Goal: Transaction & Acquisition: Purchase product/service

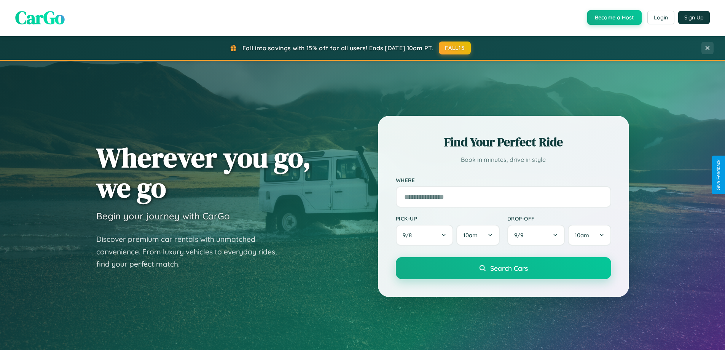
scroll to position [22, 0]
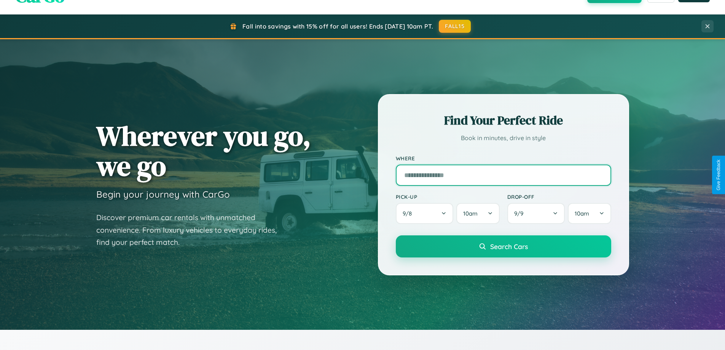
click at [503, 175] on input "text" at bounding box center [503, 174] width 215 height 21
type input "**********"
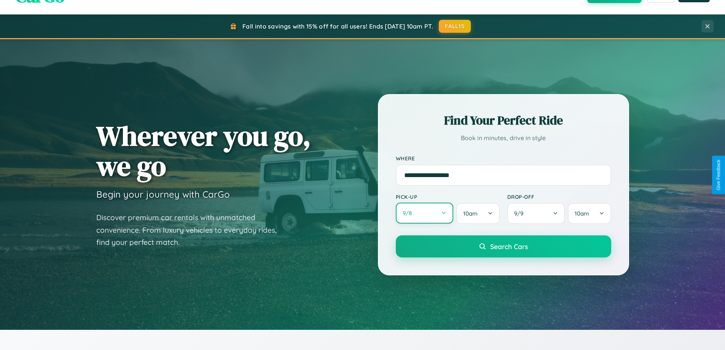
click at [424, 213] on button "9 / 8" at bounding box center [425, 212] width 58 height 21
select select "*"
select select "****"
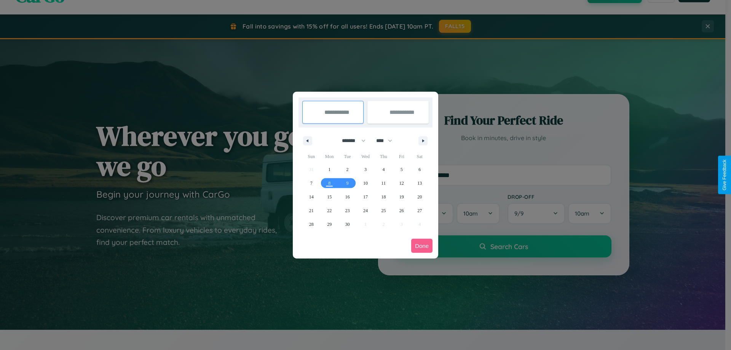
drag, startPoint x: 350, startPoint y: 140, endPoint x: 365, endPoint y: 153, distance: 19.5
click at [350, 140] on select "******* ******** ***** ***** *** **** **** ****** ********* ******* ******** **…" at bounding box center [352, 140] width 32 height 13
select select "*"
drag, startPoint x: 387, startPoint y: 140, endPoint x: 365, endPoint y: 153, distance: 25.2
click at [387, 140] on select "**** **** **** **** **** **** **** **** **** **** **** **** **** **** **** ****…" at bounding box center [383, 140] width 23 height 13
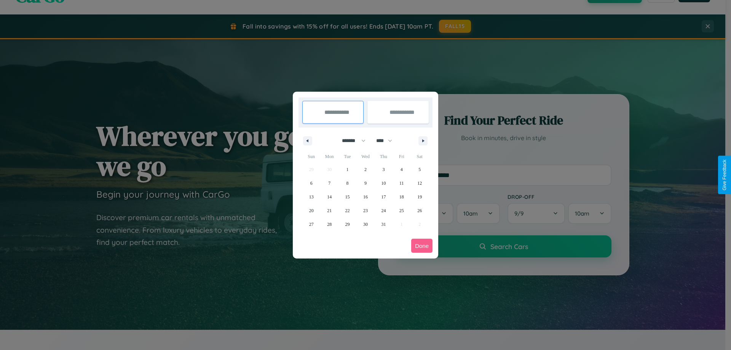
select select "****"
click at [383, 224] on span "30" at bounding box center [383, 224] width 5 height 14
type input "**********"
click at [423, 140] on icon "button" at bounding box center [424, 140] width 4 height 3
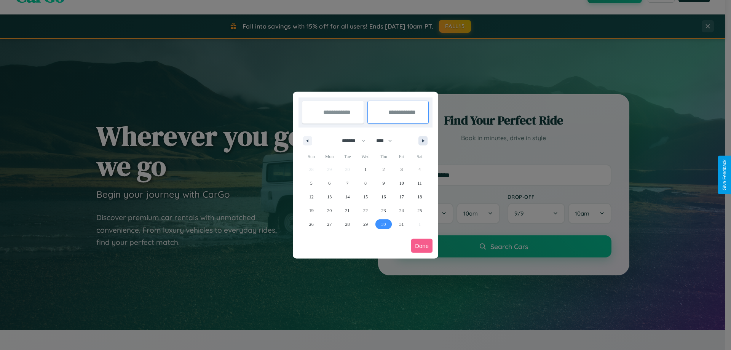
select select "*"
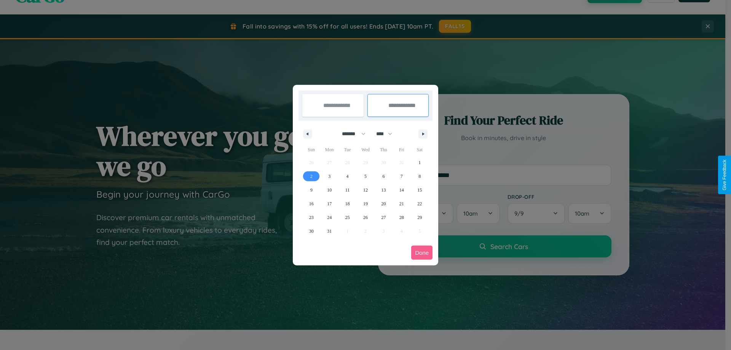
click at [311, 176] on span "2" at bounding box center [311, 176] width 2 height 14
type input "**********"
select select "*"
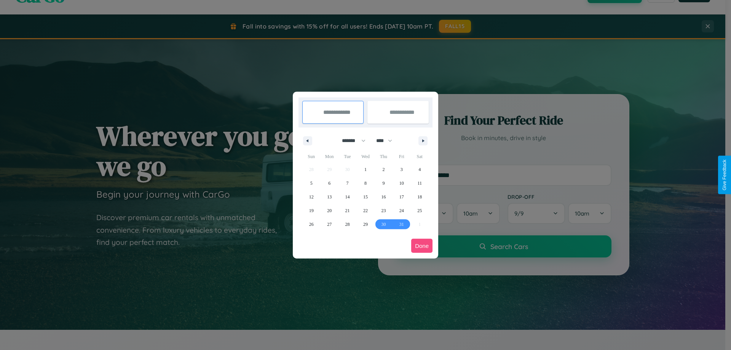
click at [422, 245] on button "Done" at bounding box center [421, 246] width 21 height 14
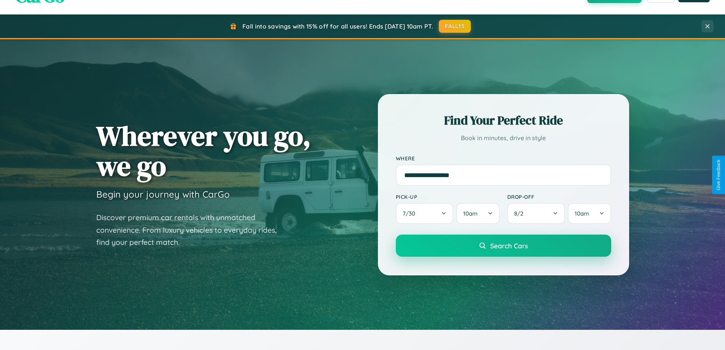
click at [503, 245] on span "Search Cars" at bounding box center [509, 245] width 38 height 8
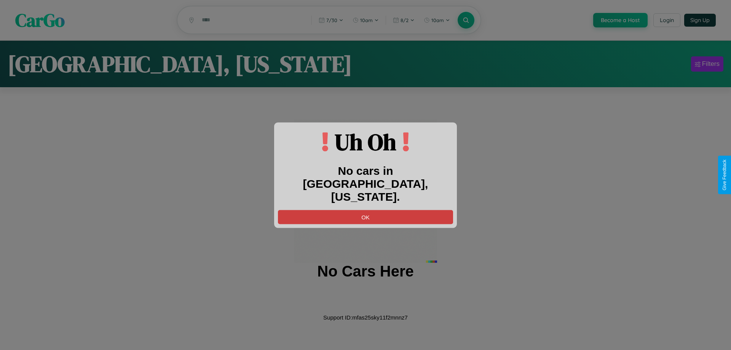
click at [365, 210] on button "OK" at bounding box center [365, 217] width 175 height 14
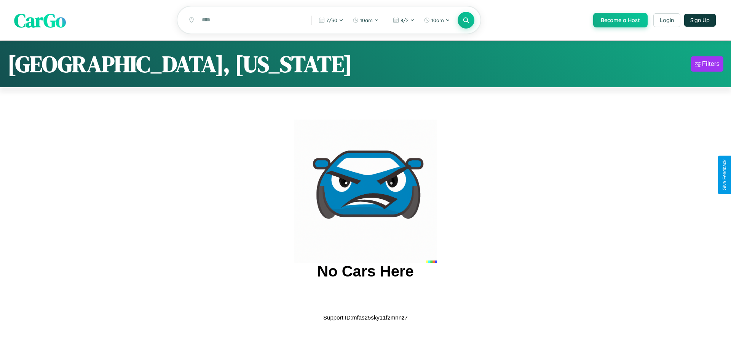
click at [40, 21] on span "CarGo" at bounding box center [40, 20] width 52 height 26
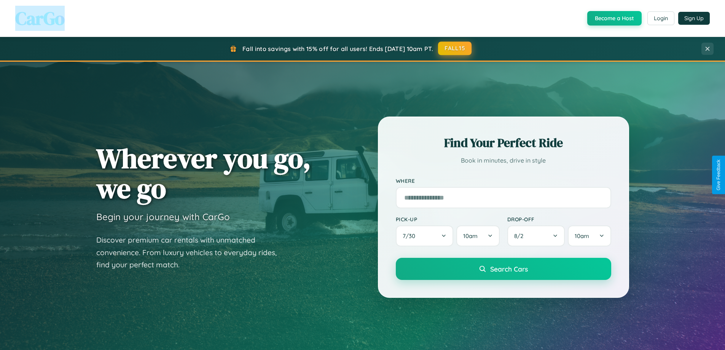
click at [455, 48] on button "FALL15" at bounding box center [454, 48] width 33 height 14
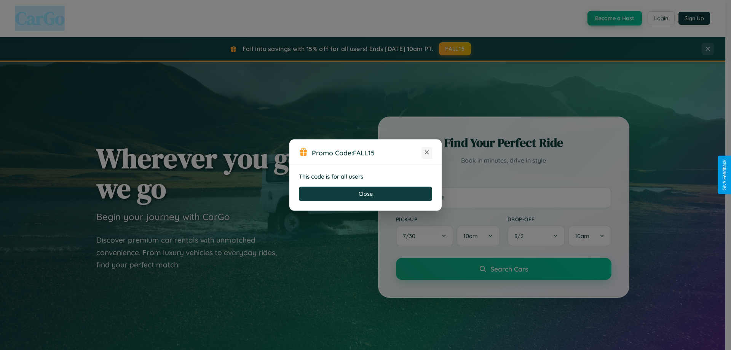
click at [427, 153] on icon at bounding box center [427, 152] width 8 height 8
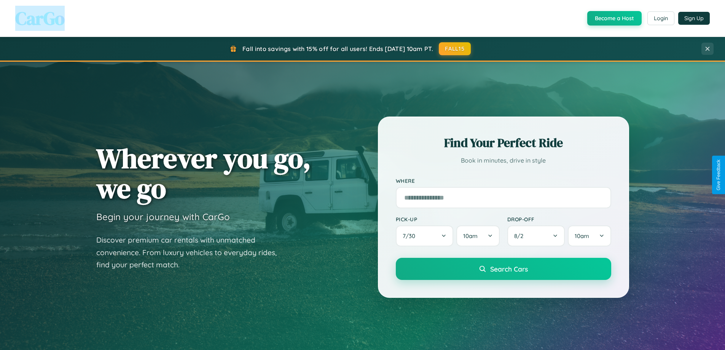
scroll to position [328, 0]
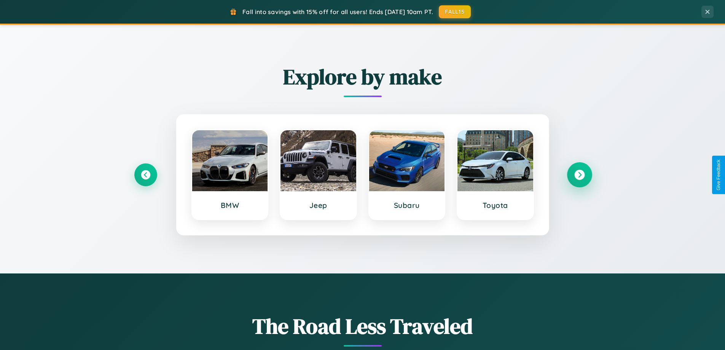
click at [579, 175] on icon at bounding box center [579, 175] width 10 height 10
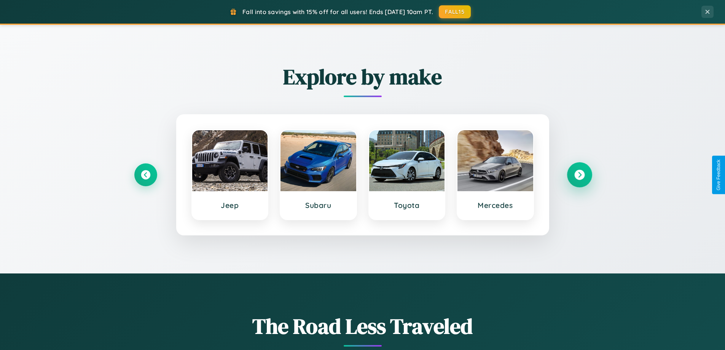
click at [579, 175] on icon at bounding box center [579, 175] width 10 height 10
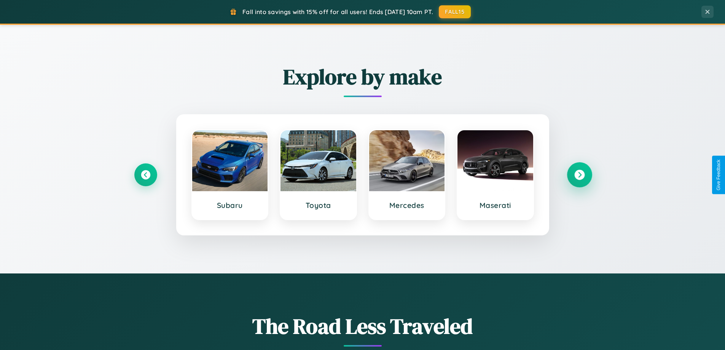
click at [579, 175] on icon at bounding box center [579, 175] width 10 height 10
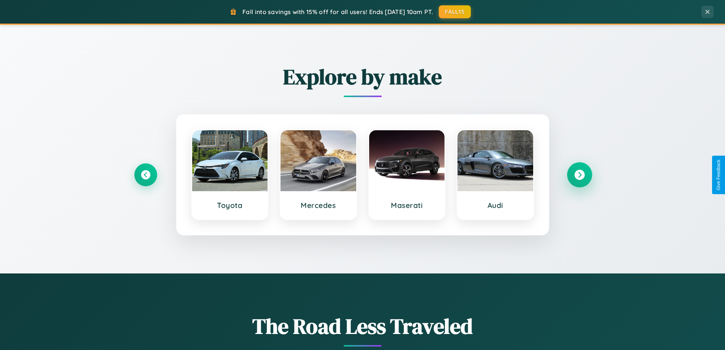
click at [579, 175] on icon at bounding box center [579, 175] width 10 height 10
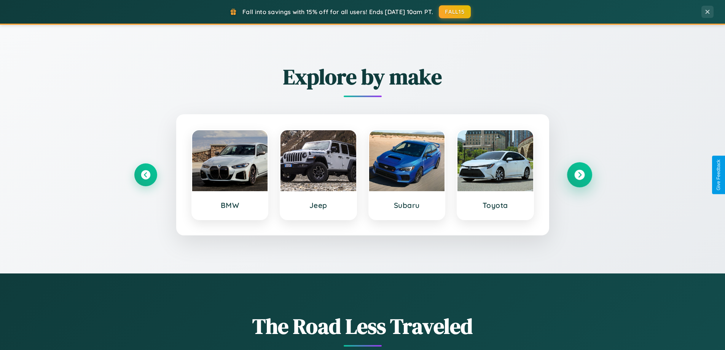
click at [579, 175] on icon at bounding box center [579, 175] width 10 height 10
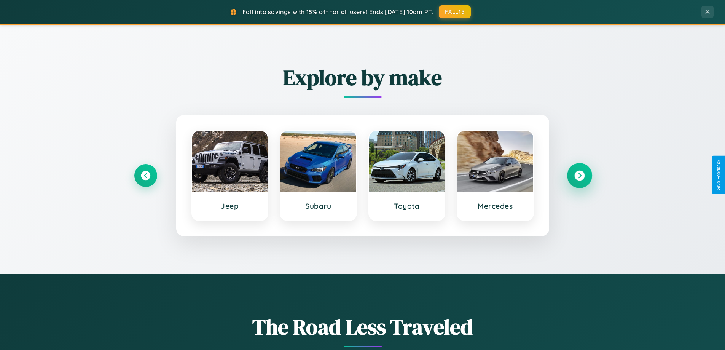
scroll to position [22, 0]
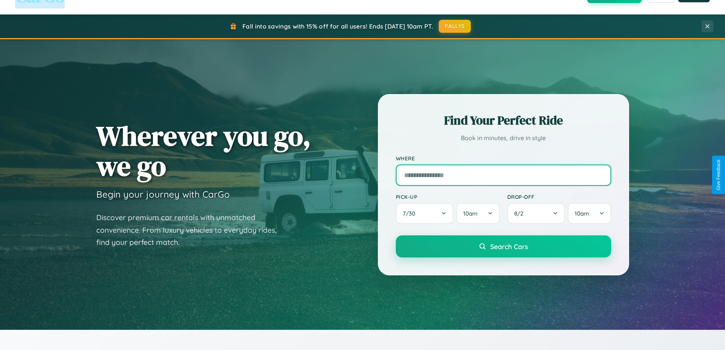
click at [503, 175] on input "text" at bounding box center [503, 174] width 215 height 21
type input "******"
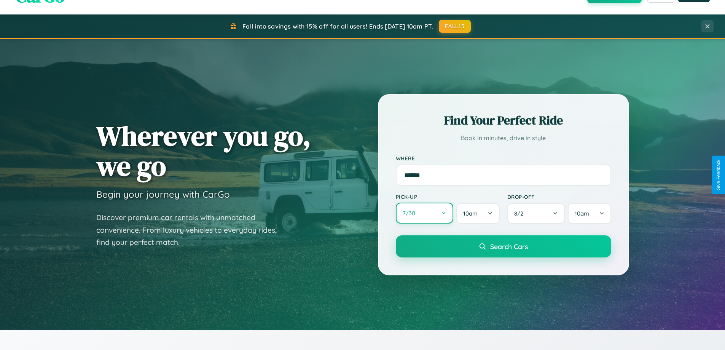
click at [424, 213] on button "7 / 30" at bounding box center [425, 212] width 58 height 21
select select "*"
select select "****"
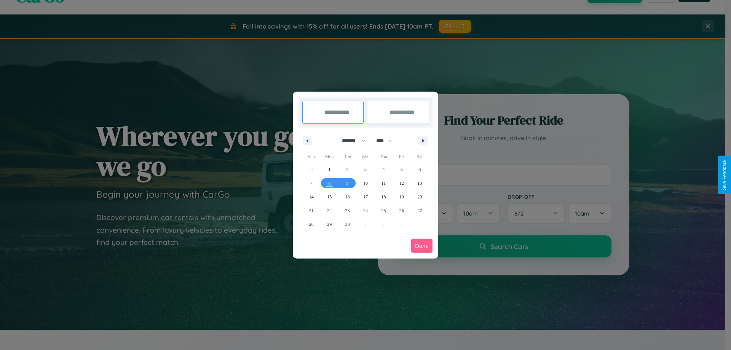
click at [350, 140] on select "******* ******** ***** ***** *** **** **** ****** ********* ******* ******** **…" at bounding box center [352, 140] width 32 height 13
select select "*"
drag, startPoint x: 387, startPoint y: 140, endPoint x: 365, endPoint y: 153, distance: 25.2
click at [387, 140] on select "**** **** **** **** **** **** **** **** **** **** **** **** **** **** **** ****…" at bounding box center [383, 140] width 23 height 13
select select "****"
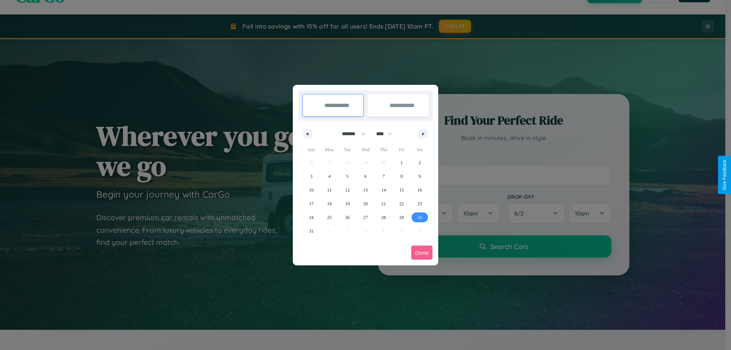
click at [419, 217] on span "30" at bounding box center [419, 217] width 5 height 14
type input "**********"
click at [423, 134] on icon "button" at bounding box center [424, 133] width 4 height 3
select select "*"
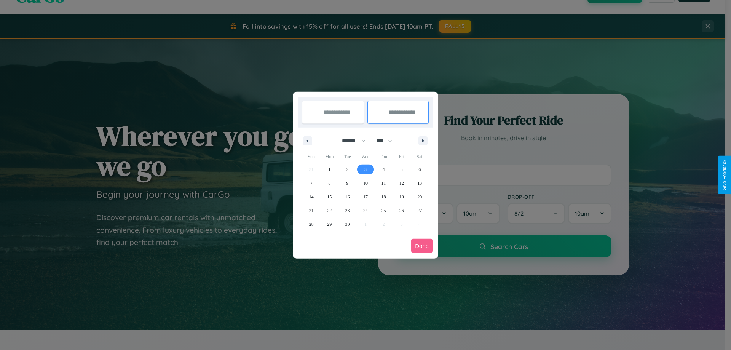
click at [365, 169] on span "3" at bounding box center [365, 170] width 2 height 14
type input "**********"
select select "*"
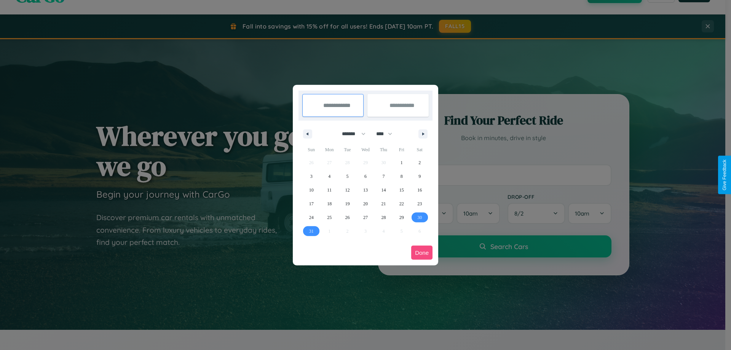
click at [422, 252] on button "Done" at bounding box center [421, 252] width 21 height 14
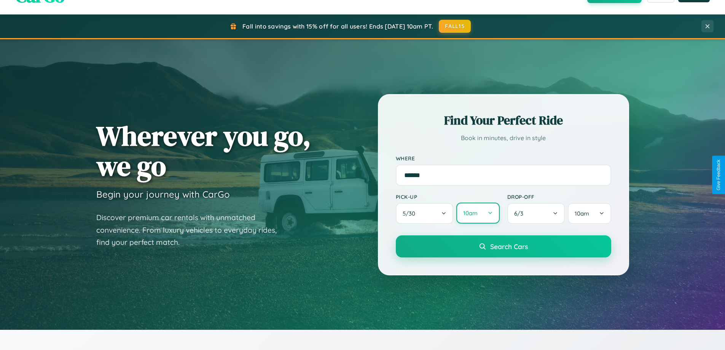
click at [478, 213] on button "10am" at bounding box center [477, 212] width 43 height 21
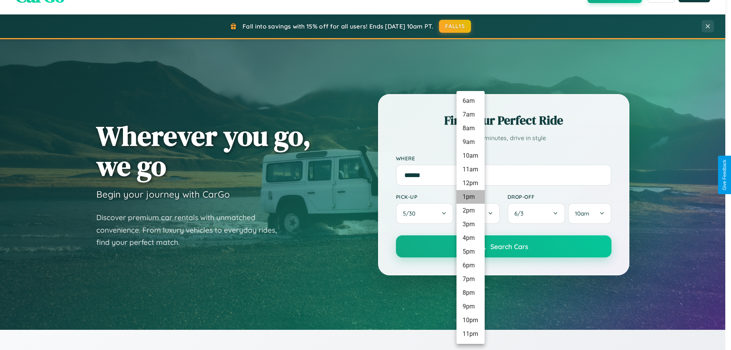
click at [470, 197] on li "1pm" at bounding box center [470, 197] width 28 height 14
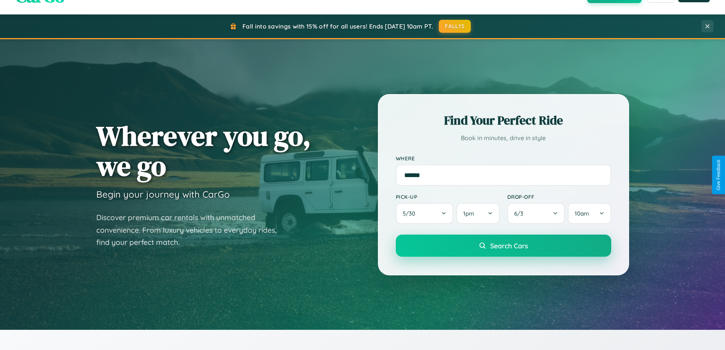
click at [503, 246] on span "Search Cars" at bounding box center [509, 245] width 38 height 8
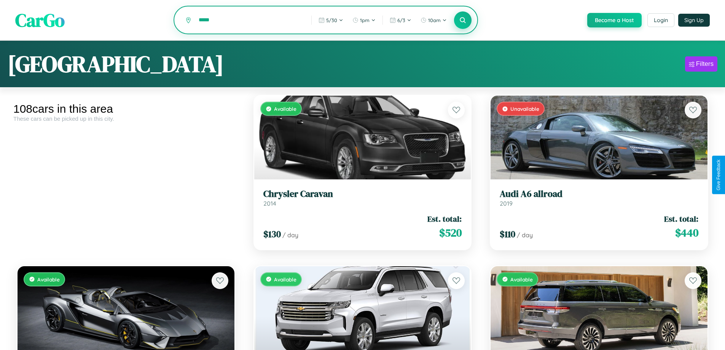
type input "*****"
click at [462, 21] on icon at bounding box center [462, 19] width 7 height 7
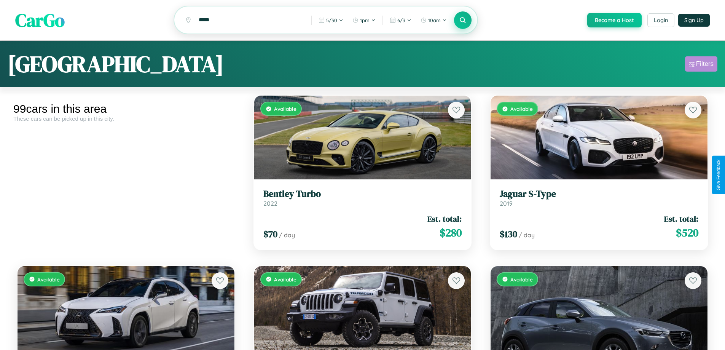
click at [701, 65] on div "Filters" at bounding box center [705, 64] width 18 height 8
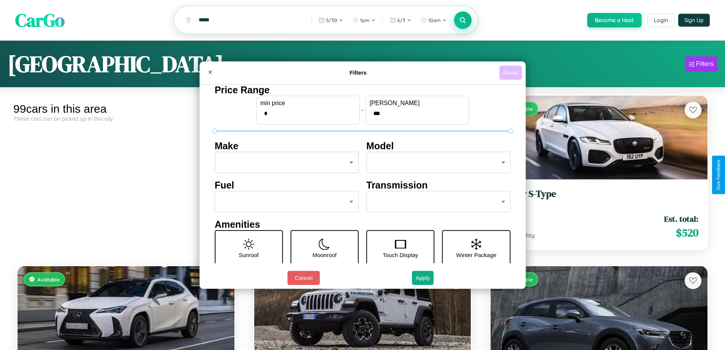
click at [512, 72] on button "Reset" at bounding box center [510, 72] width 22 height 14
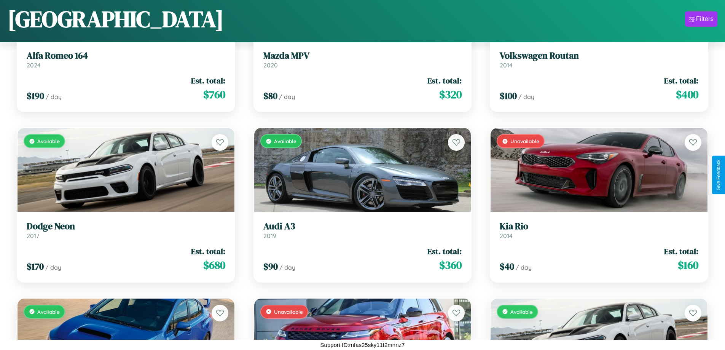
scroll to position [618, 0]
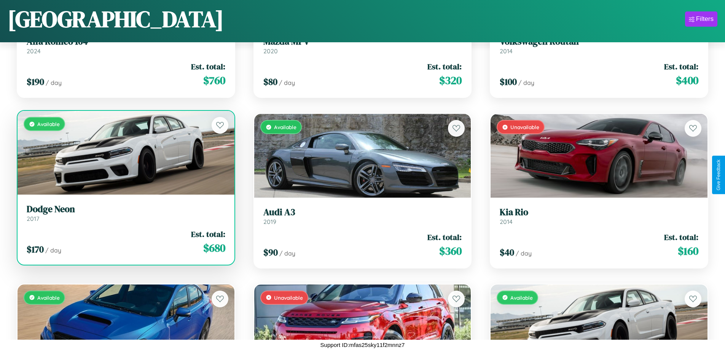
click at [125, 213] on h3 "Dodge Neon" at bounding box center [126, 209] width 199 height 11
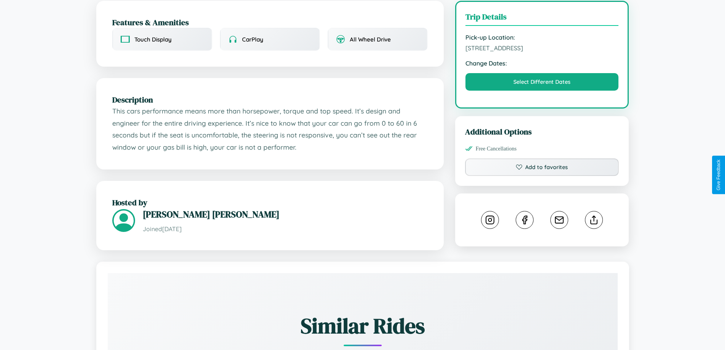
scroll to position [250, 0]
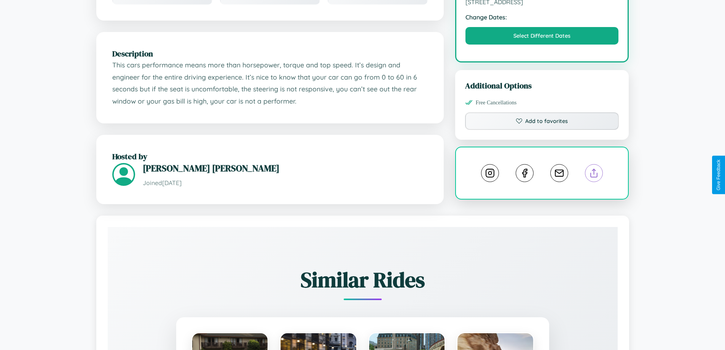
click at [594, 174] on line at bounding box center [594, 171] width 0 height 5
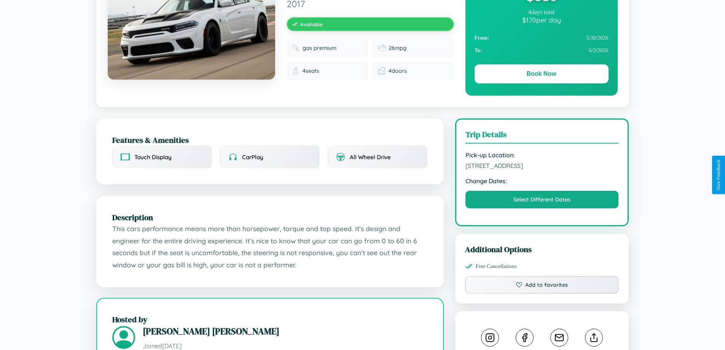
scroll to position [78, 0]
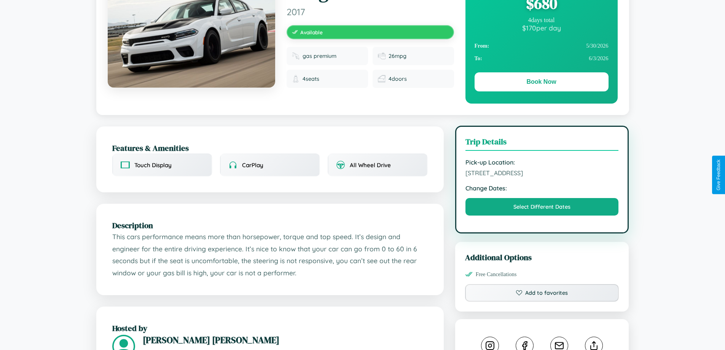
click at [542, 174] on span "[STREET_ADDRESS]" at bounding box center [541, 173] width 153 height 8
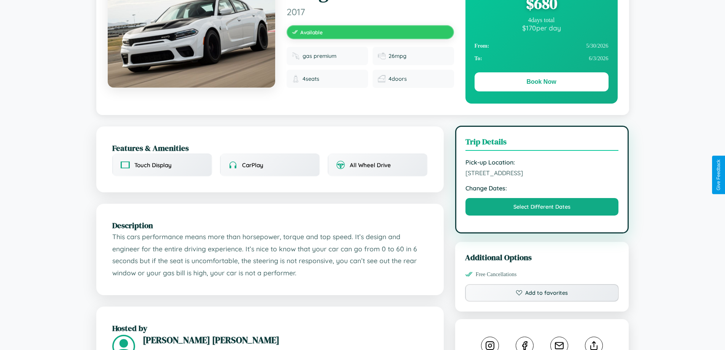
click at [542, 174] on span "[STREET_ADDRESS]" at bounding box center [541, 173] width 153 height 8
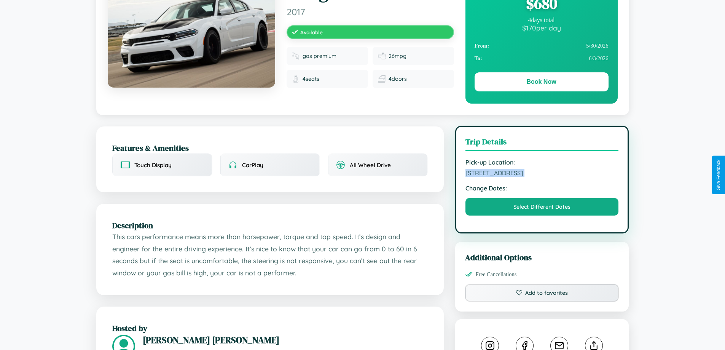
click at [542, 174] on span "[STREET_ADDRESS]" at bounding box center [541, 173] width 153 height 8
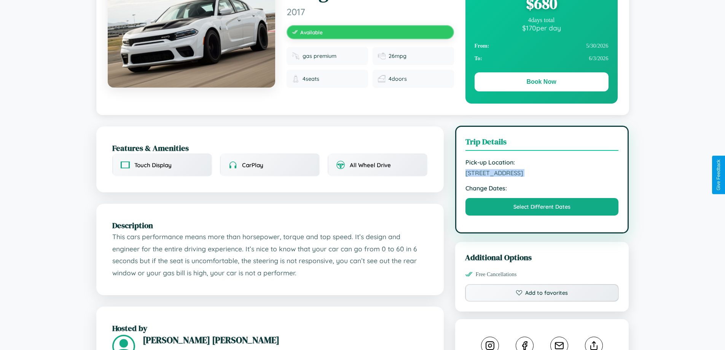
click at [542, 174] on span "[STREET_ADDRESS]" at bounding box center [541, 173] width 153 height 8
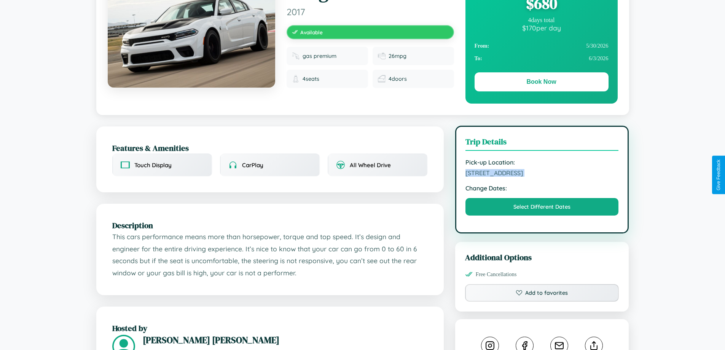
click at [542, 174] on span "[STREET_ADDRESS]" at bounding box center [541, 173] width 153 height 8
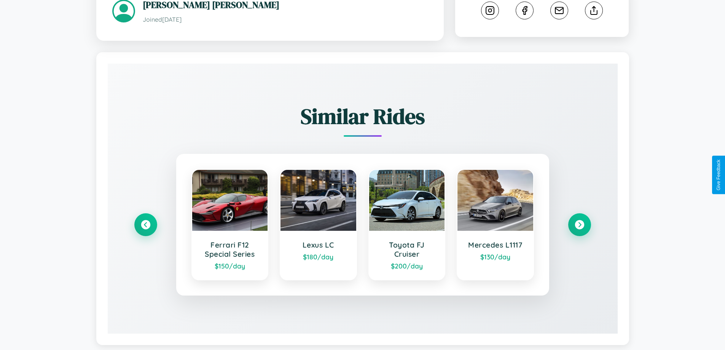
scroll to position [427, 0]
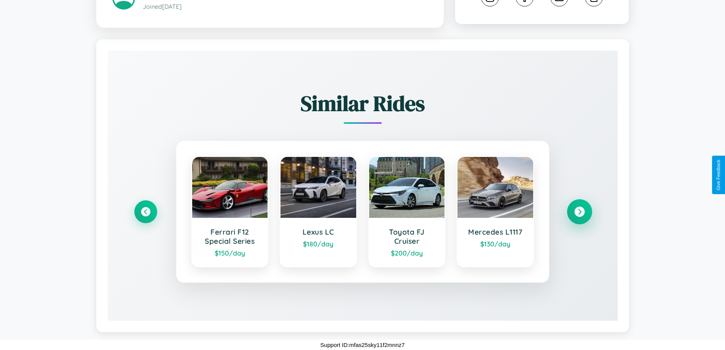
click at [579, 212] on icon at bounding box center [579, 212] width 10 height 10
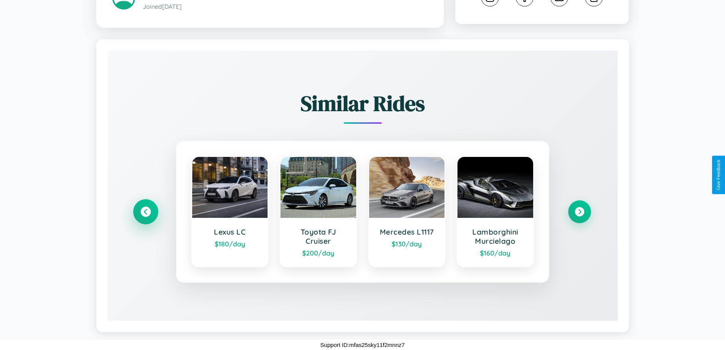
click at [145, 212] on icon at bounding box center [145, 212] width 10 height 10
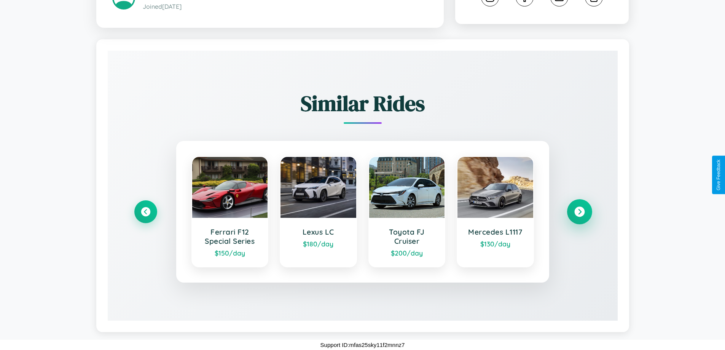
click at [579, 212] on icon at bounding box center [579, 212] width 10 height 10
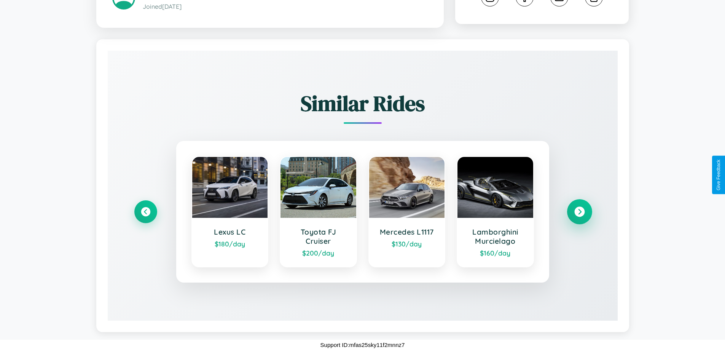
click at [579, 212] on icon at bounding box center [579, 212] width 10 height 10
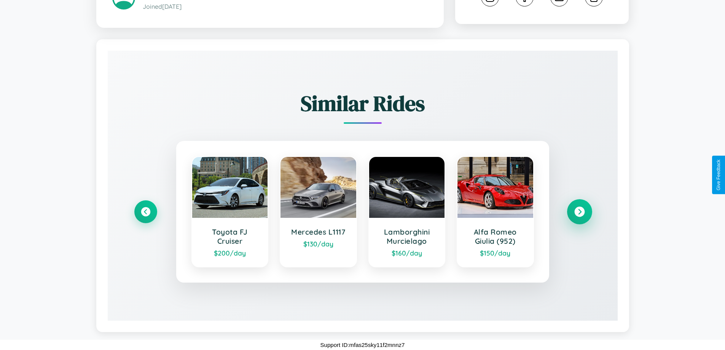
click at [579, 212] on icon at bounding box center [579, 212] width 10 height 10
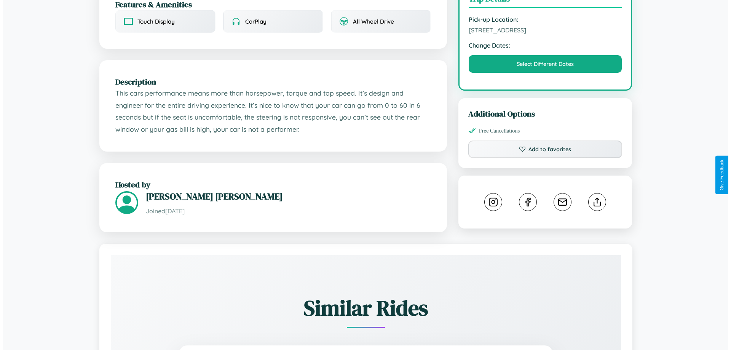
scroll to position [198, 0]
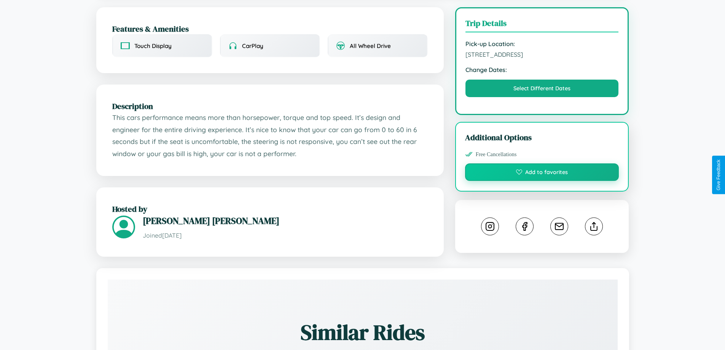
click at [542, 175] on button "Add to favorites" at bounding box center [542, 172] width 154 height 18
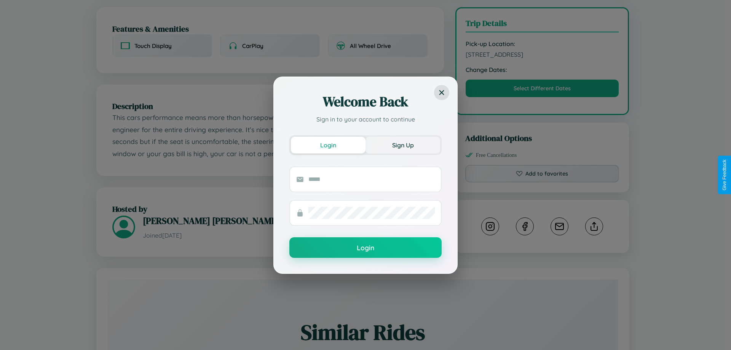
click at [403, 145] on button "Sign Up" at bounding box center [402, 145] width 75 height 17
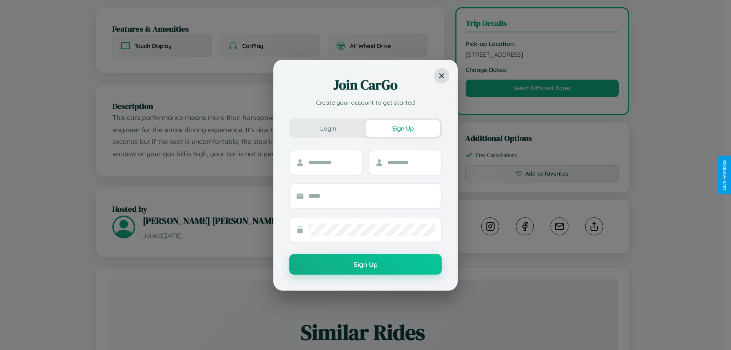
click at [542, 175] on div "Join CarGo Create your account to get started Login Sign Up Sign Up" at bounding box center [365, 175] width 731 height 350
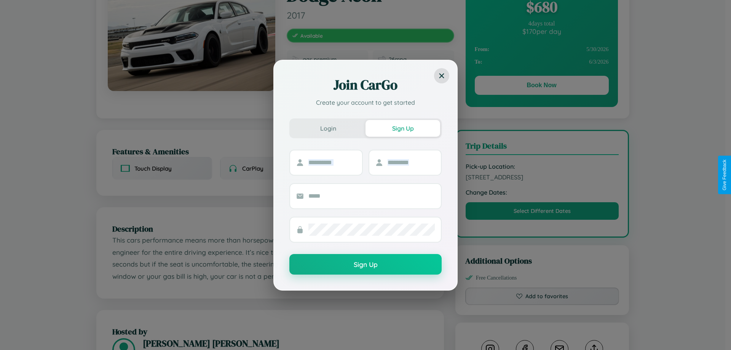
scroll to position [0, 0]
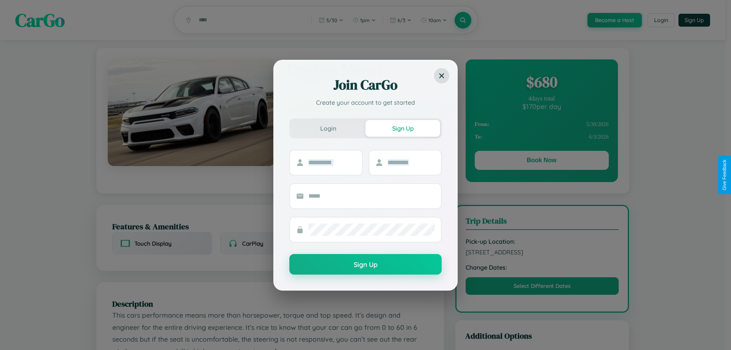
click at [541, 161] on div "Join CarGo Create your account to get started Login Sign Up Sign Up" at bounding box center [365, 175] width 731 height 350
